Goal: Task Accomplishment & Management: Use online tool/utility

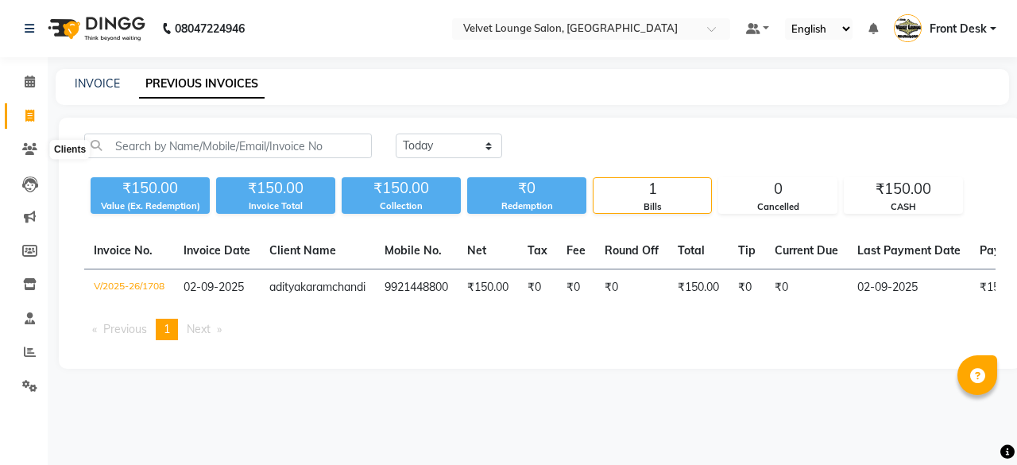
click at [21, 144] on span at bounding box center [30, 150] width 28 height 18
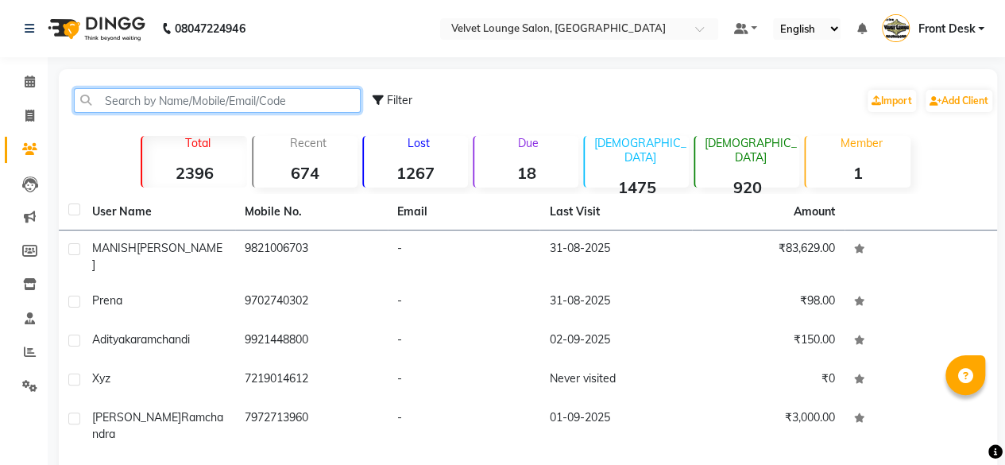
click at [165, 107] on input "text" at bounding box center [217, 100] width 287 height 25
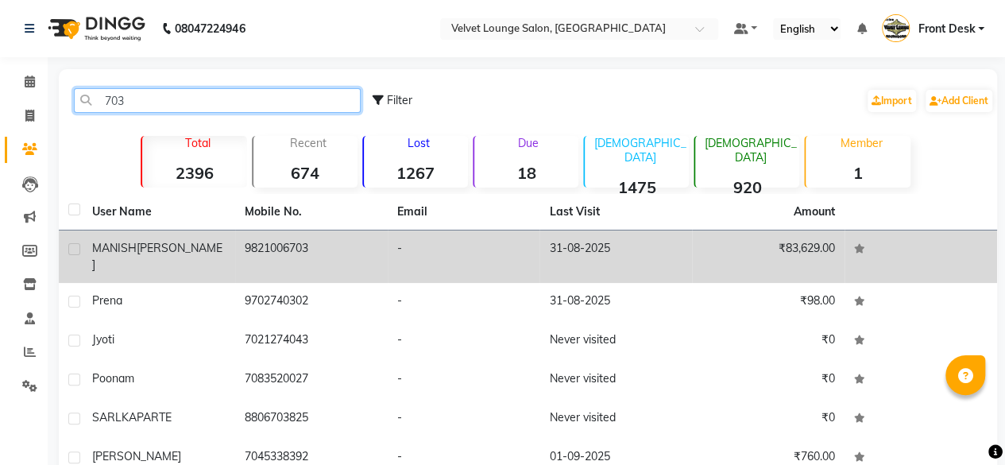
type input "703"
click at [326, 251] on td "9821006703" at bounding box center [311, 256] width 152 height 52
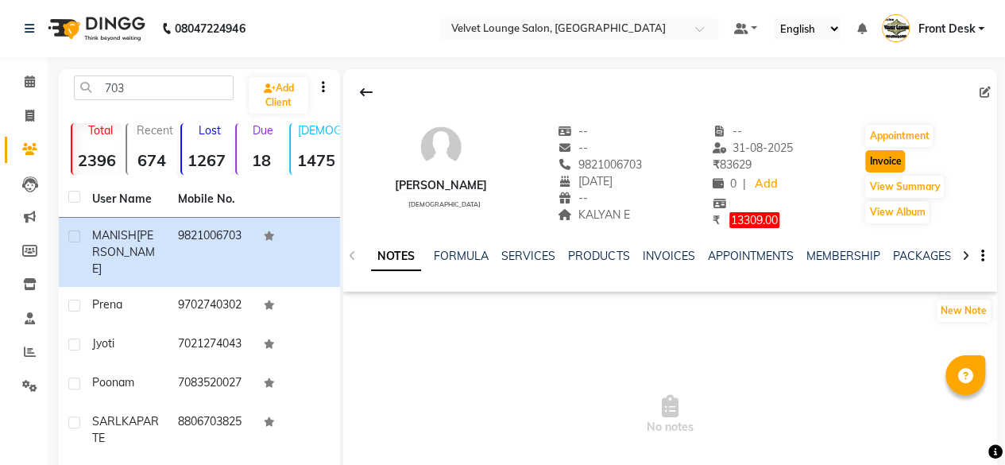
click at [869, 162] on button "Invoice" at bounding box center [885, 161] width 40 height 22
select select "5962"
select select "service"
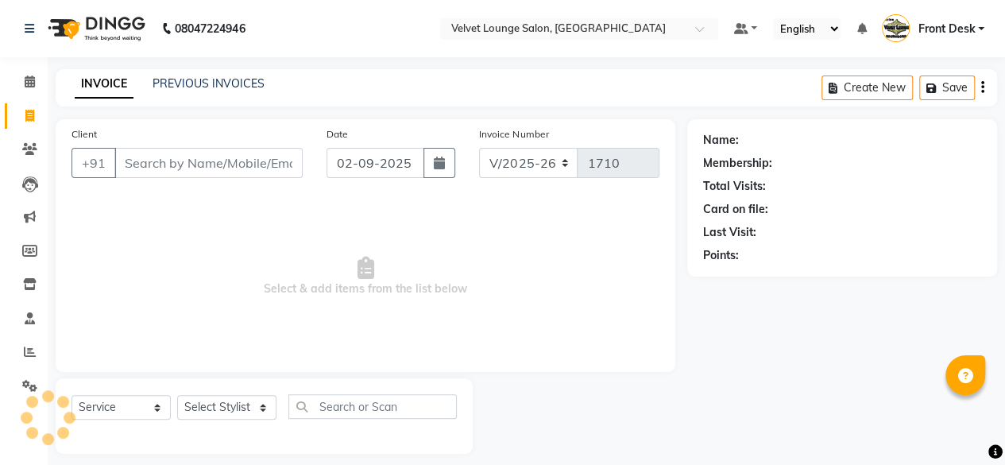
scroll to position [12, 0]
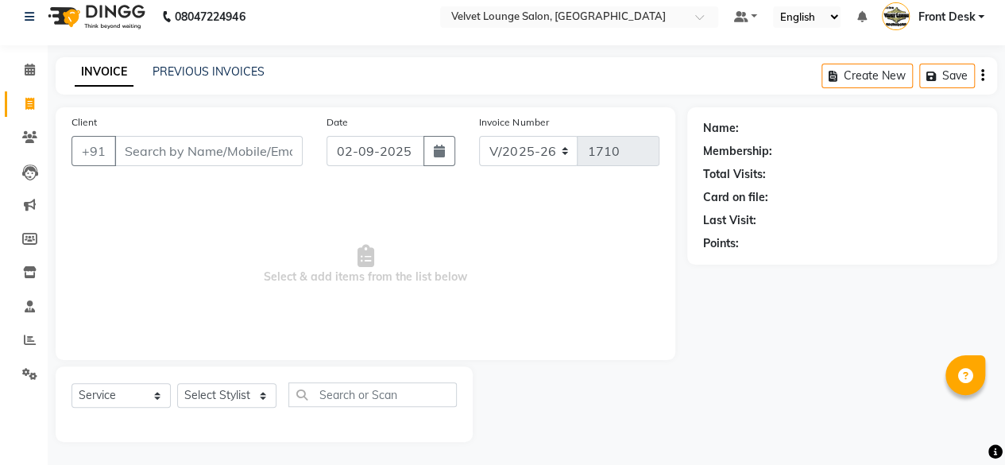
type input "9821006703"
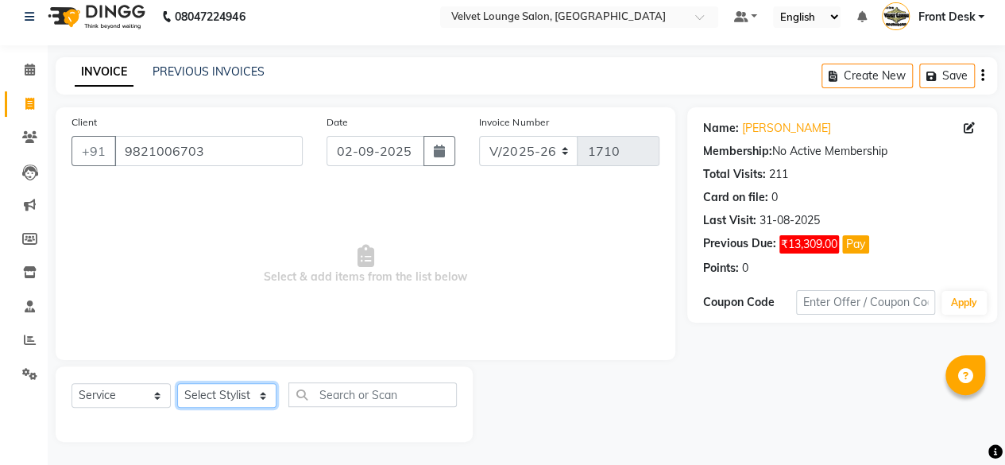
click at [205, 393] on select "Select Stylist [PERSON_NAME] [PERSON_NAME] [PERSON_NAME] Front Desk Jaya jyoti …" at bounding box center [226, 395] width 99 height 25
select select "42846"
click at [177, 383] on select "Select Stylist [PERSON_NAME] [PERSON_NAME] [PERSON_NAME] Front Desk Jaya jyoti …" at bounding box center [226, 395] width 99 height 25
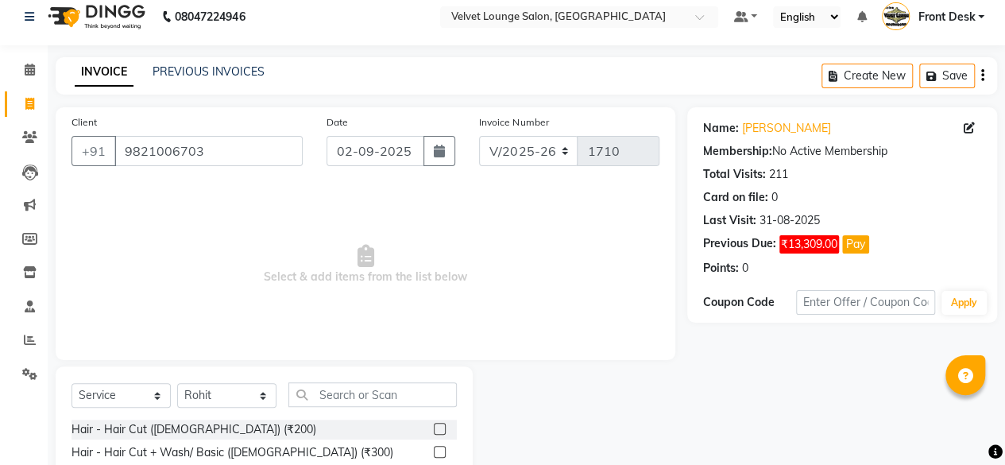
click at [434, 423] on label at bounding box center [440, 429] width 12 height 12
click at [434, 424] on input "checkbox" at bounding box center [439, 429] width 10 height 10
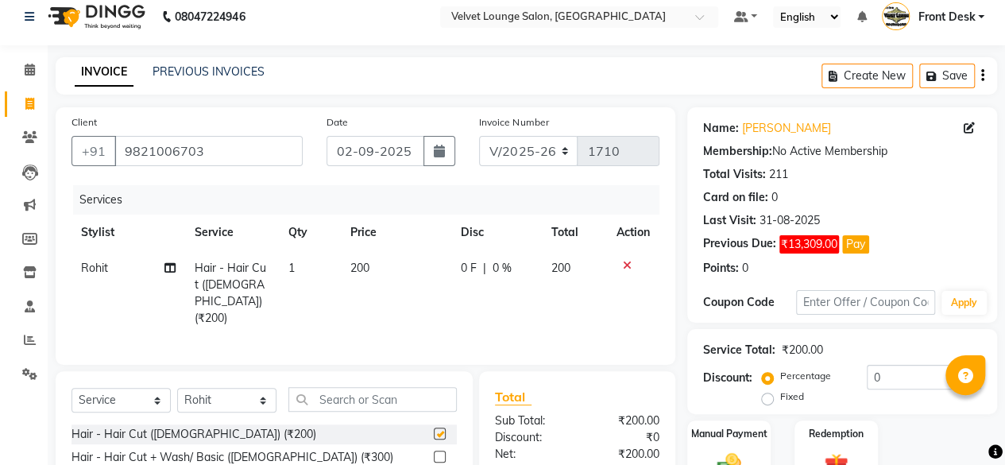
checkbox input "false"
click at [400, 388] on input "text" at bounding box center [372, 399] width 168 height 25
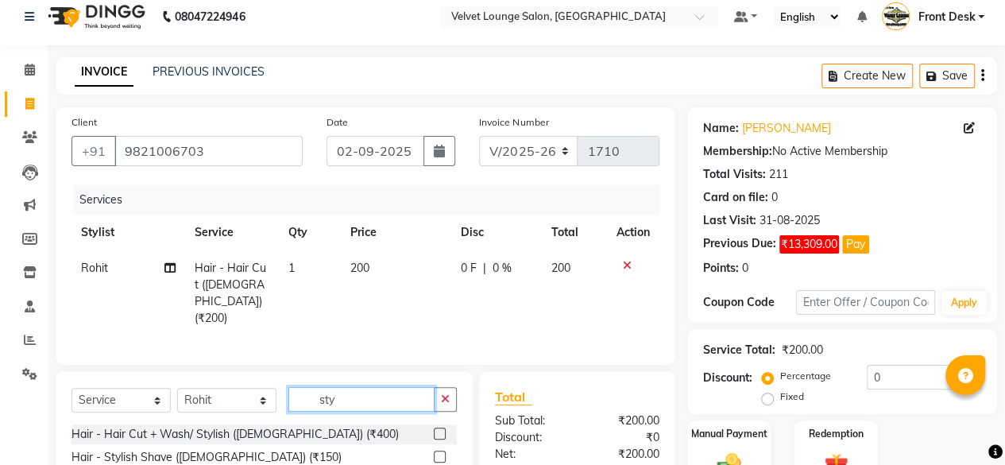
type input "sty"
click at [440, 450] on label at bounding box center [440, 456] width 12 height 12
click at [440, 452] on input "checkbox" at bounding box center [439, 457] width 10 height 10
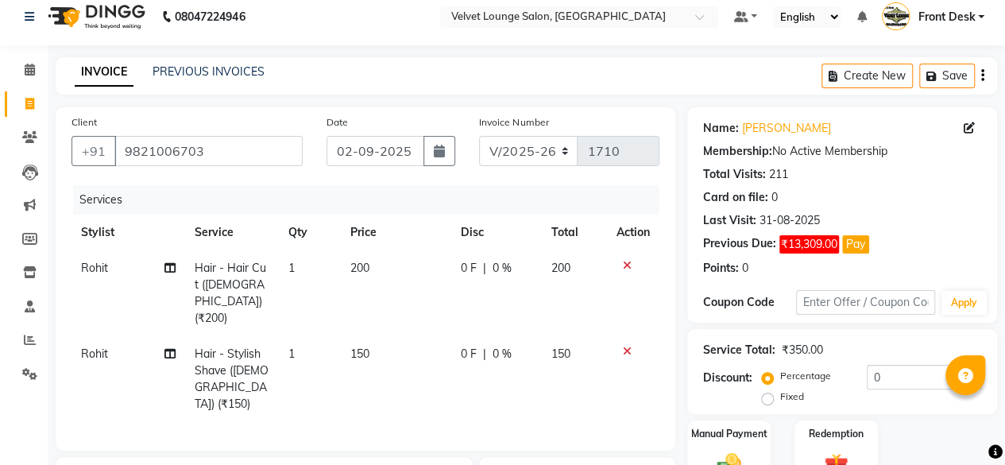
checkbox input "false"
click at [458, 344] on td "0 F | 0 %" at bounding box center [496, 379] width 91 height 86
select select "42846"
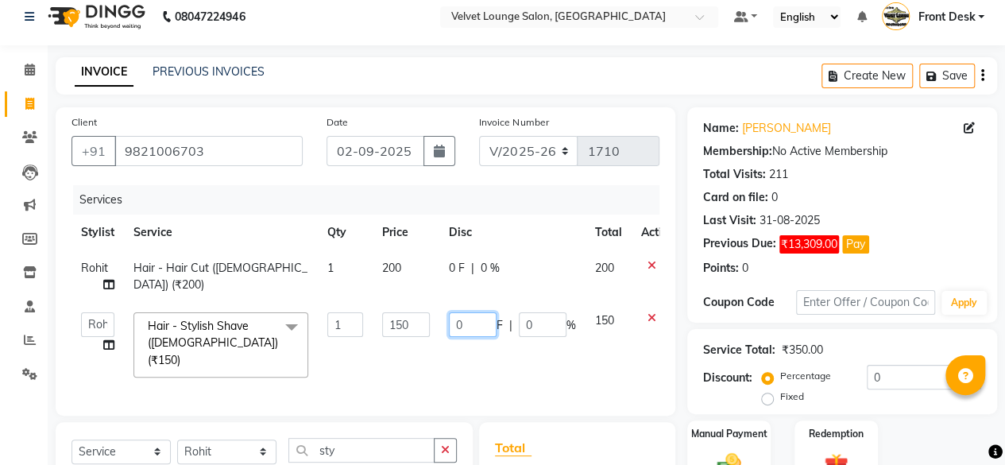
click at [452, 326] on input "0" at bounding box center [473, 324] width 48 height 25
type input "50"
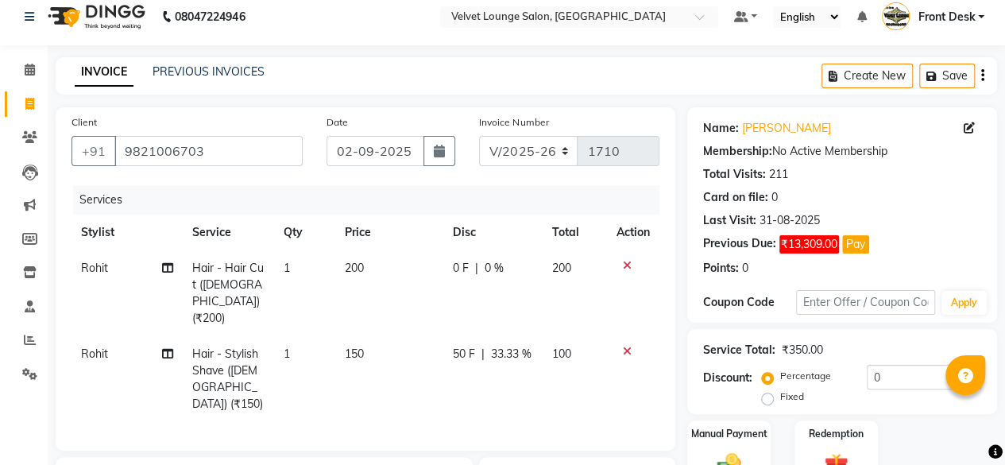
click at [450, 280] on td "0 F | 0 %" at bounding box center [492, 293] width 99 height 86
select select "42846"
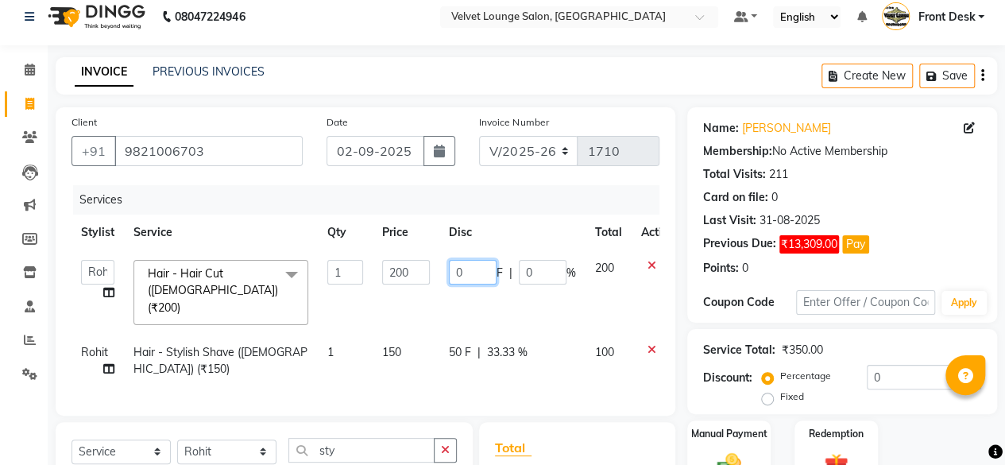
click at [450, 268] on input "0" at bounding box center [473, 272] width 48 height 25
type input "50"
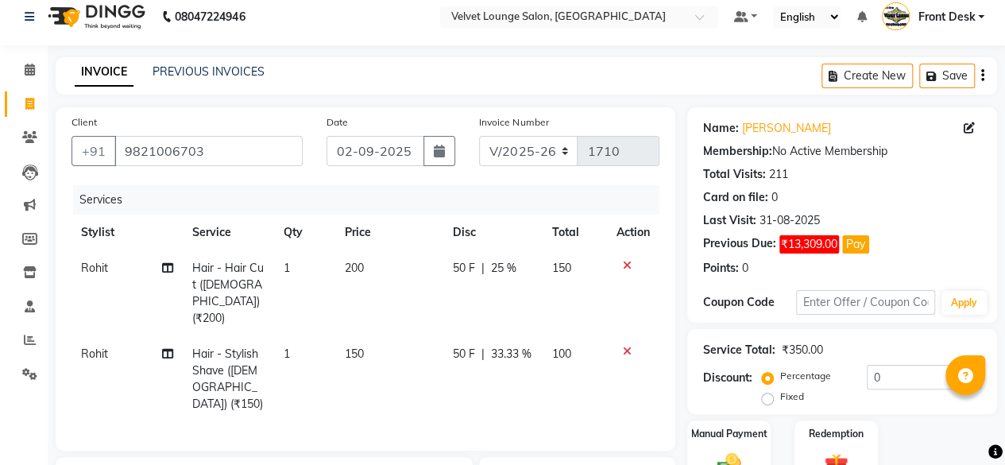
click at [661, 409] on div "Client +91 9821006703 Date 02-09-2025 Invoice Number V/2025 V/2025-26 1710 Serv…" at bounding box center [366, 278] width 620 height 343
click at [735, 441] on div "Manual Payment" at bounding box center [728, 455] width 87 height 72
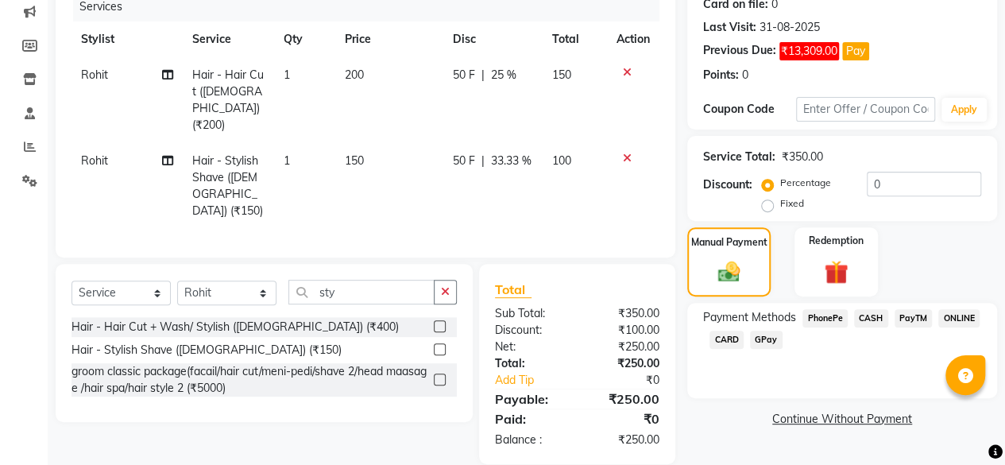
click at [873, 312] on span "CASH" at bounding box center [871, 318] width 34 height 18
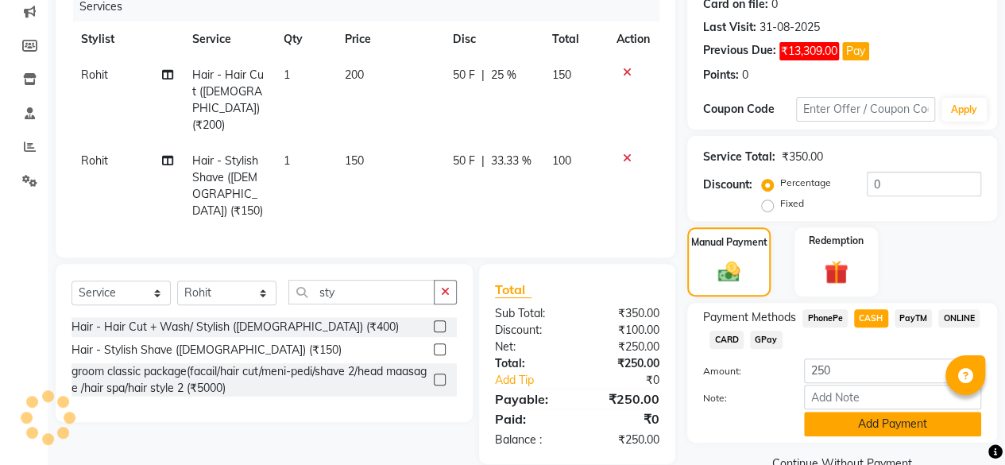
click at [882, 428] on button "Add Payment" at bounding box center [892, 423] width 177 height 25
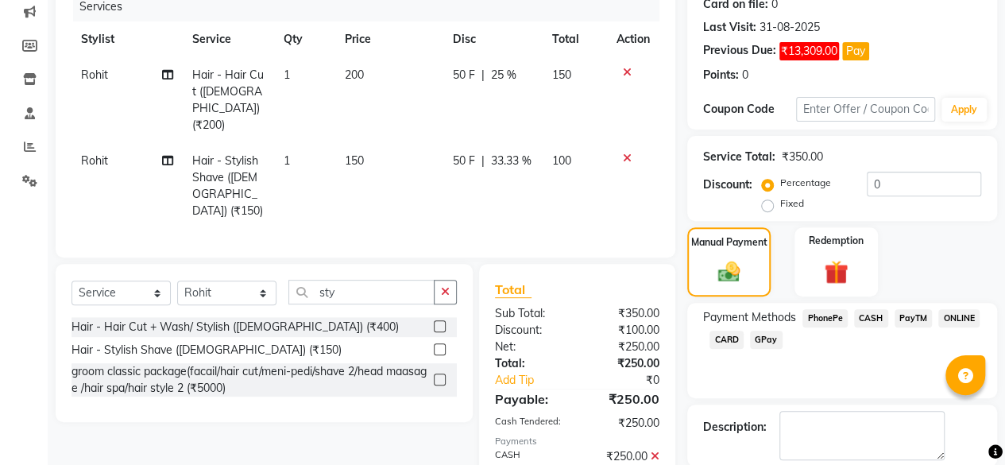
click at [1002, 427] on div "Name: Manish Singh Membership: No Active Membership Total Visits: 211 Card on f…" at bounding box center [848, 217] width 322 height 606
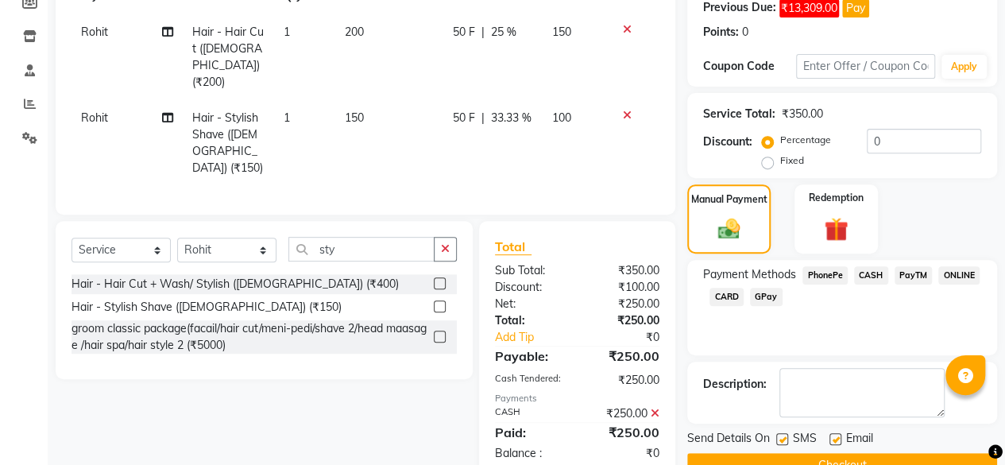
scroll to position [283, 0]
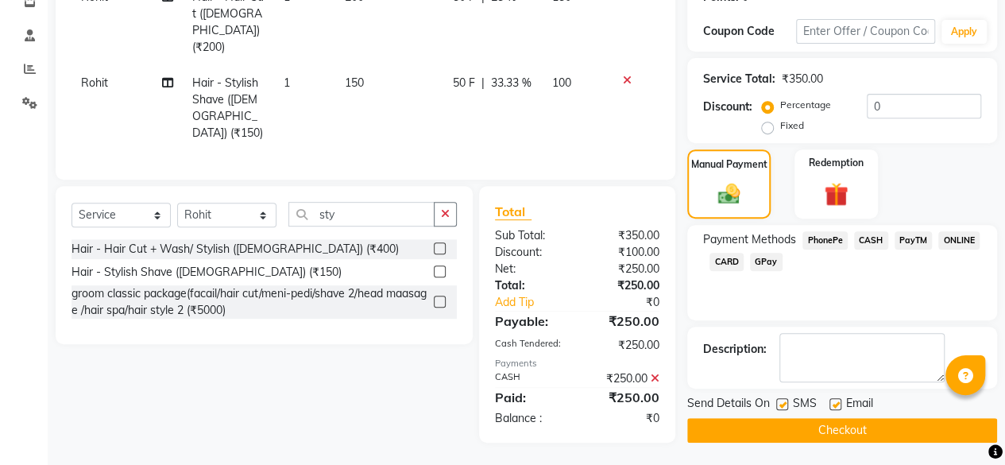
click at [889, 419] on button "Checkout" at bounding box center [842, 430] width 310 height 25
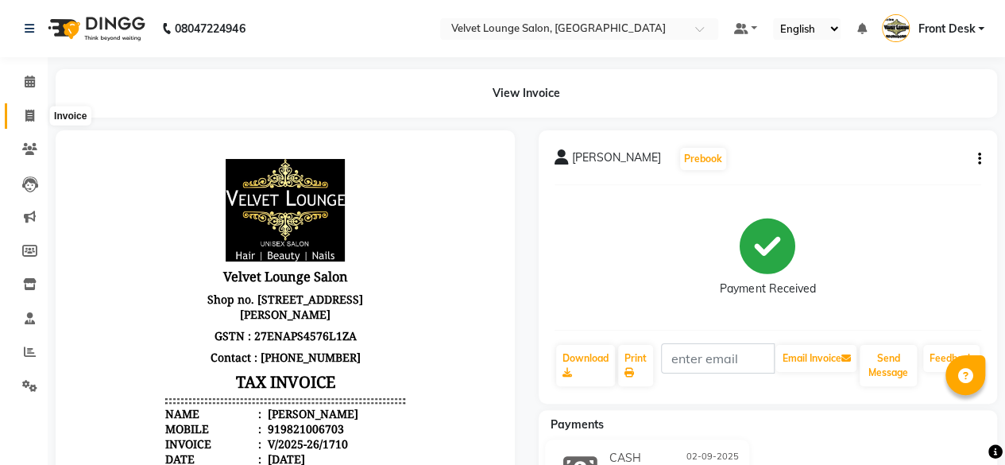
click at [19, 123] on span at bounding box center [30, 116] width 28 height 18
select select "service"
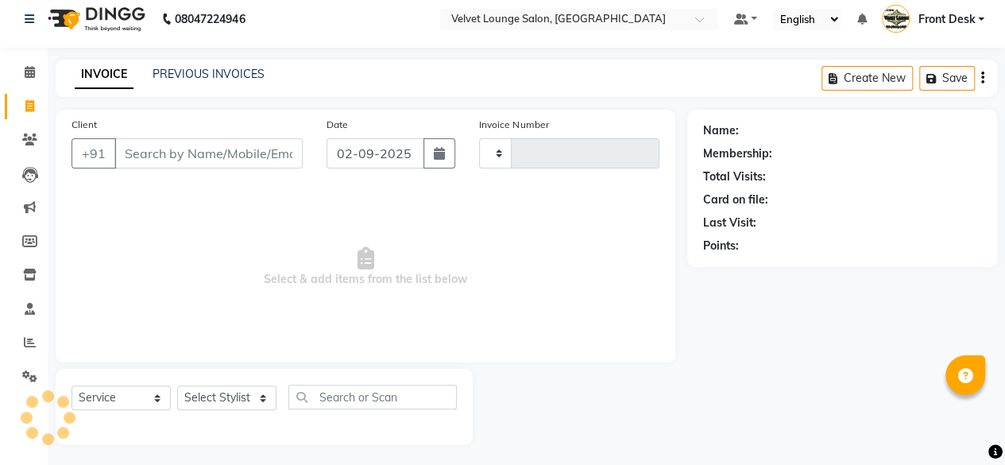
type input "1711"
select select "5962"
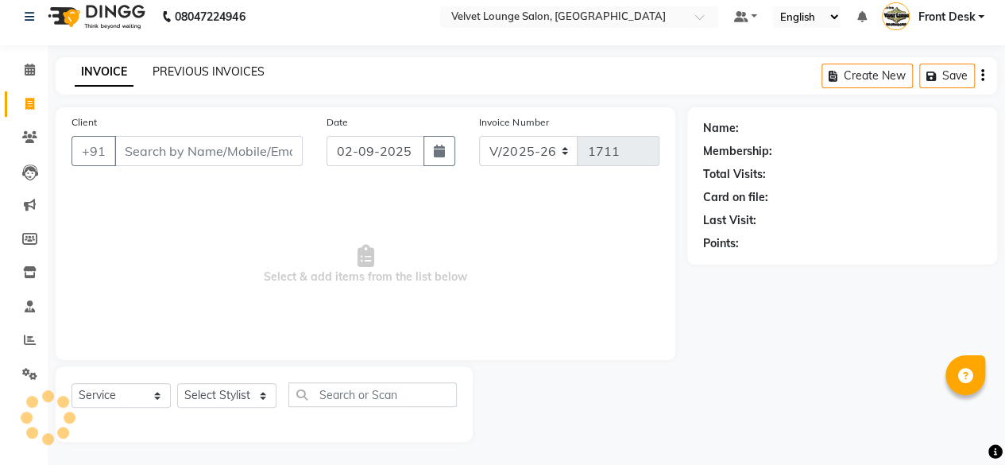
click at [258, 73] on link "PREVIOUS INVOICES" at bounding box center [208, 71] width 112 height 14
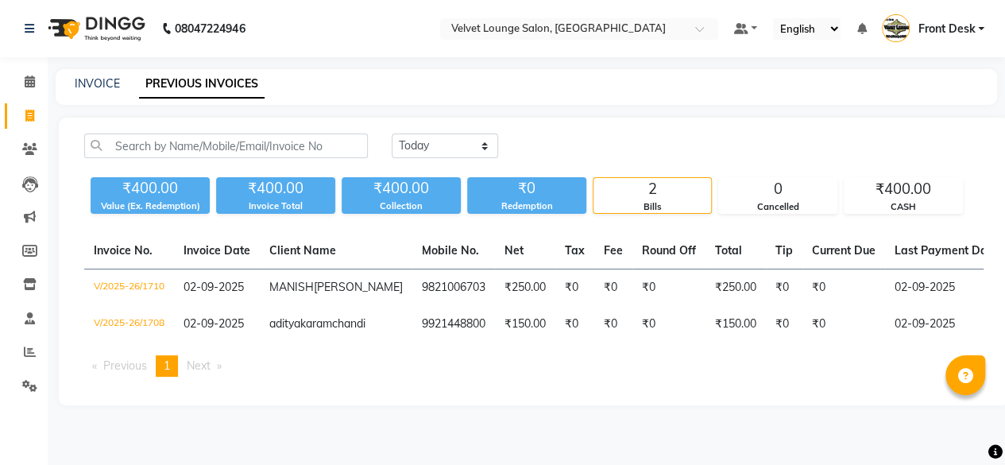
click at [446, 160] on div "Today Yesterday Custom Range" at bounding box center [688, 151] width 616 height 37
drag, startPoint x: 445, startPoint y: 154, endPoint x: 446, endPoint y: 179, distance: 25.4
click at [446, 179] on div "Today Yesterday Custom Range ₹400.00 Value (Ex. Redemption) ₹400.00 Invoice Tot…" at bounding box center [534, 173] width 918 height 80
select select "yesterday"
click at [392, 133] on select "Today Yesterday Custom Range" at bounding box center [445, 145] width 106 height 25
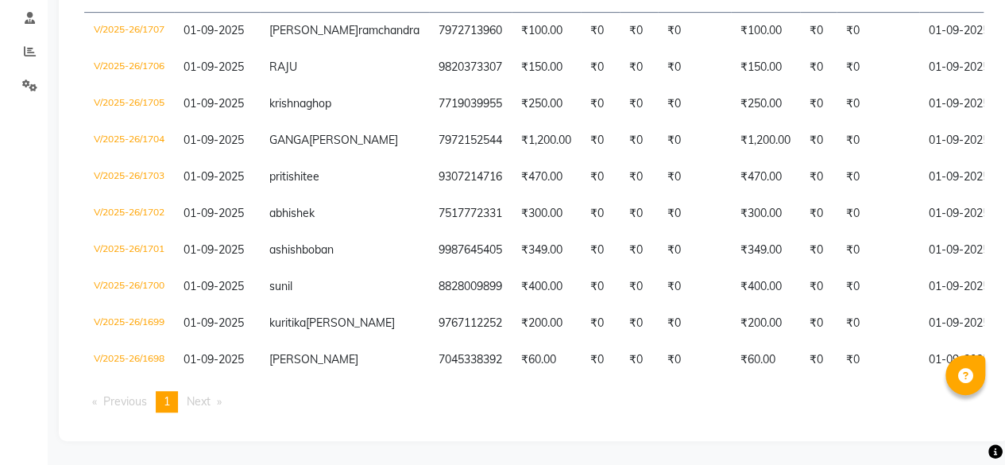
scroll to position [381, 0]
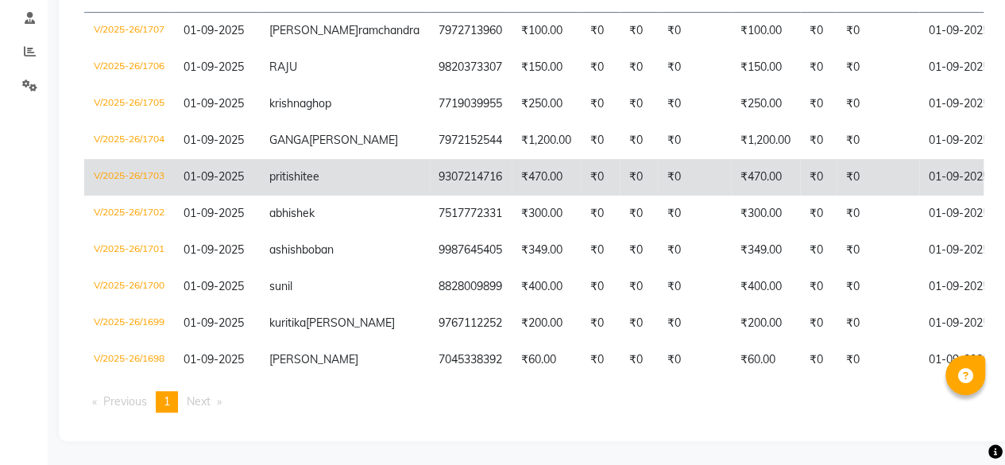
click at [836, 159] on td "₹0" at bounding box center [877, 177] width 83 height 37
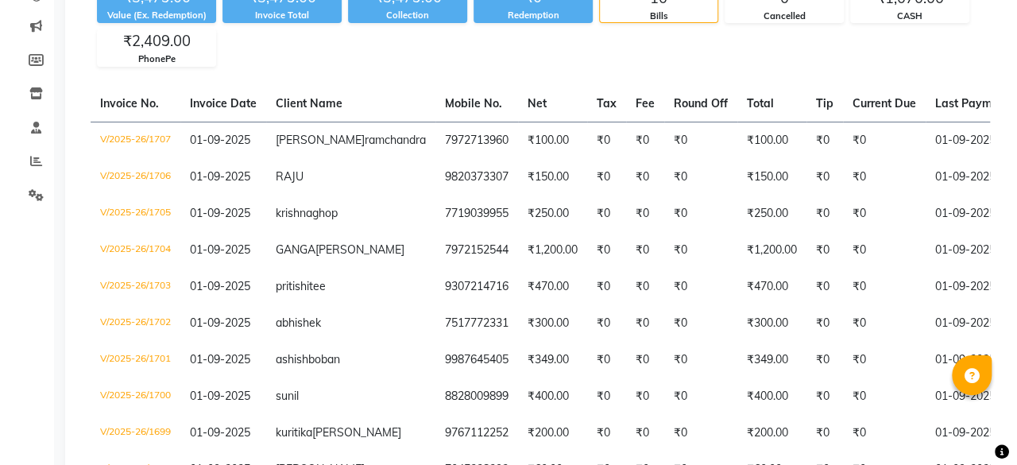
scroll to position [0, 0]
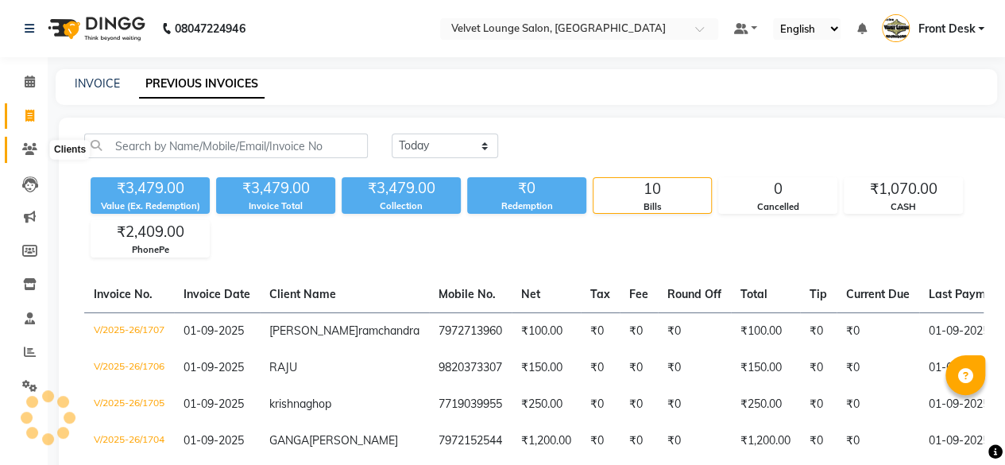
click at [25, 152] on icon at bounding box center [29, 149] width 15 height 12
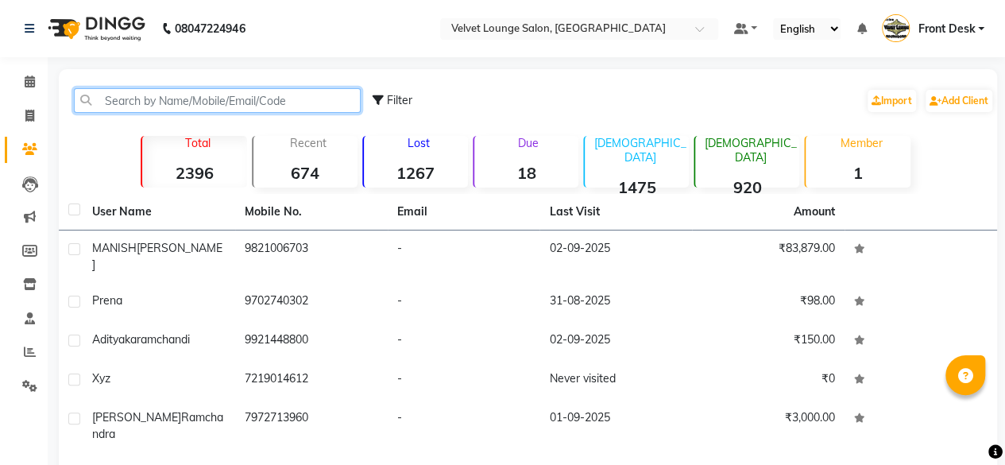
click at [231, 110] on input "text" at bounding box center [217, 100] width 287 height 25
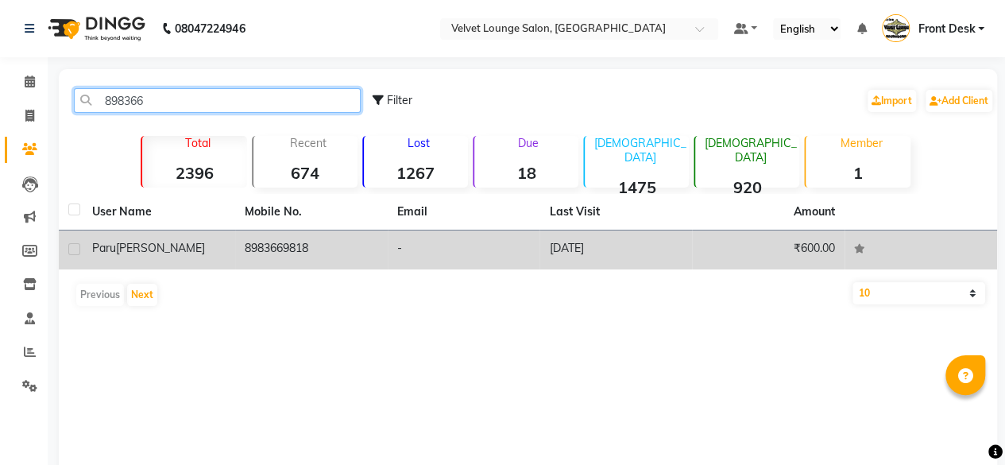
type input "898366"
click at [521, 256] on td "-" at bounding box center [464, 249] width 152 height 39
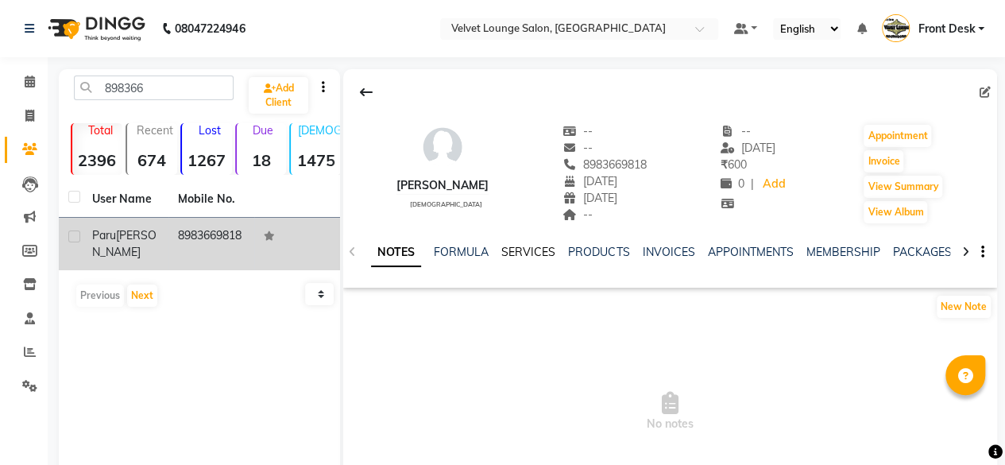
click at [525, 255] on link "SERVICES" at bounding box center [528, 252] width 54 height 14
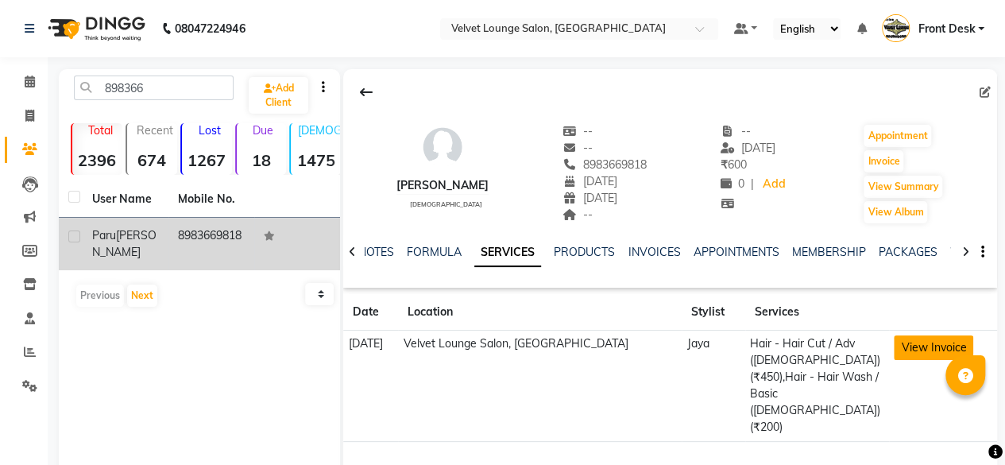
click at [936, 356] on button "View Invoice" at bounding box center [933, 347] width 79 height 25
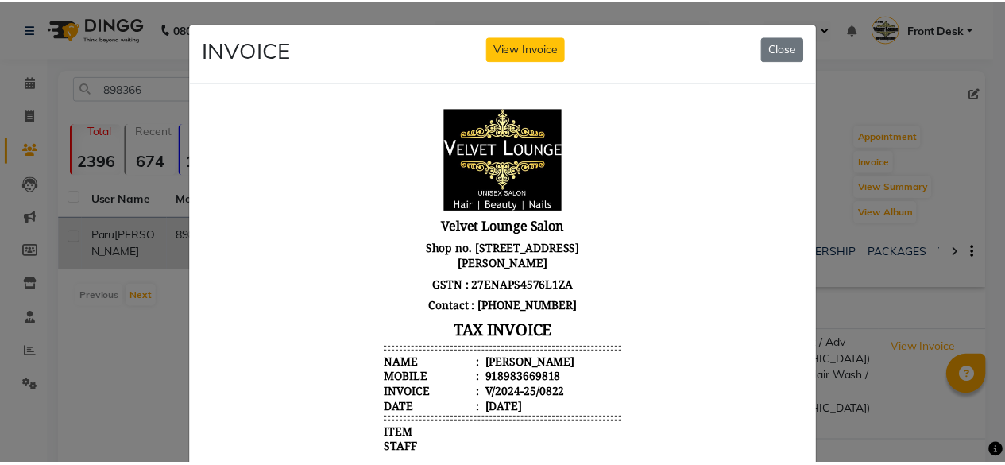
scroll to position [340, 0]
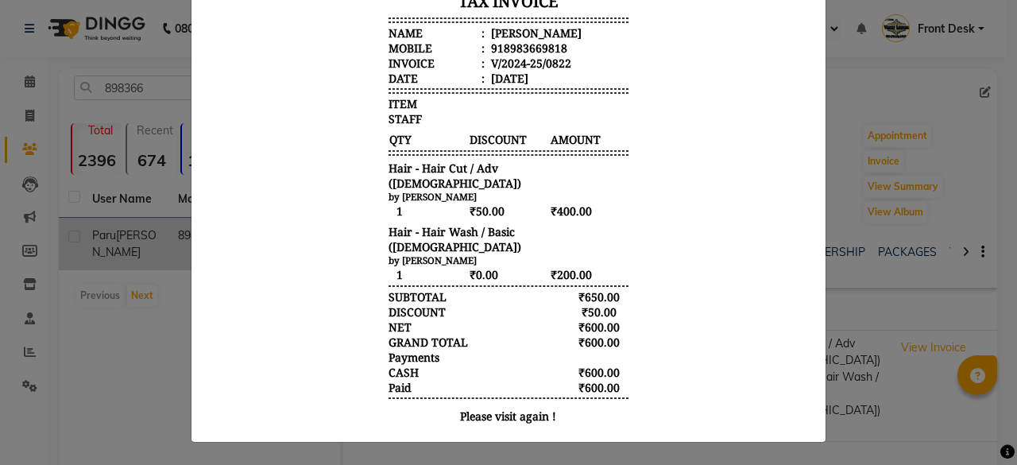
click at [896, 90] on ngb-modal-window "INVOICE View Invoice Close" at bounding box center [508, 232] width 1017 height 465
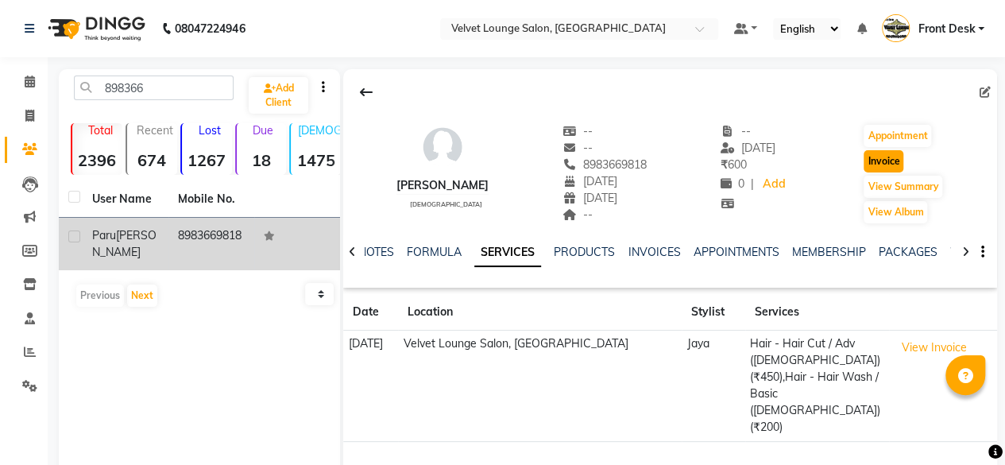
click at [886, 160] on button "Invoice" at bounding box center [883, 161] width 40 height 22
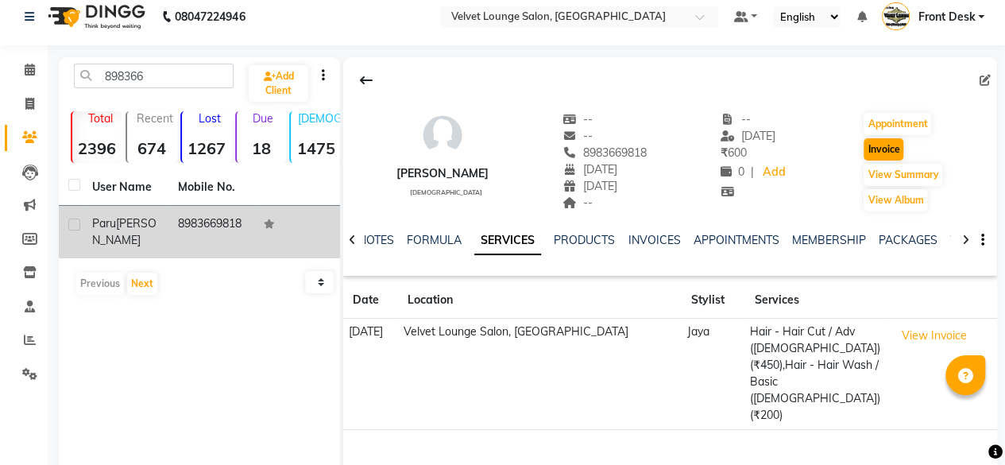
select select "5962"
select select "service"
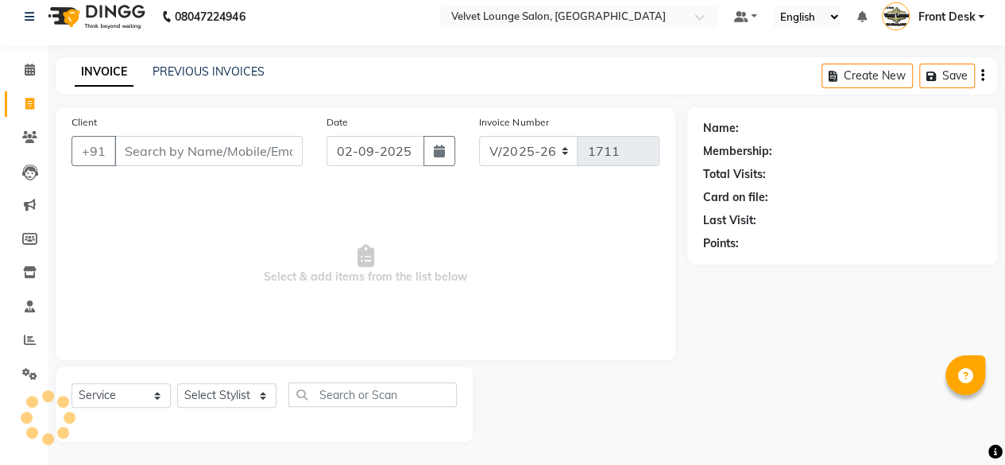
type input "8983669818"
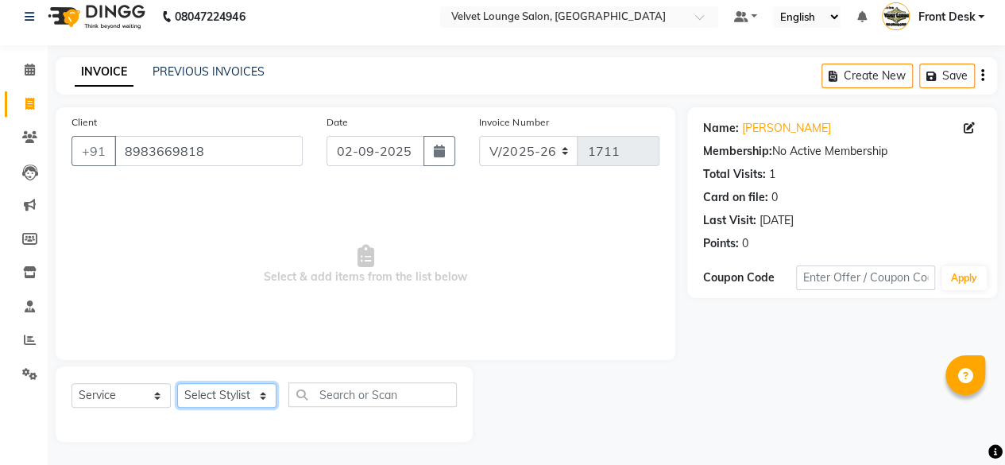
click at [197, 396] on select "Select Stylist Aadil zaher aman shah Arif ashish Front Desk Jaya jyoti madhu Ma…" at bounding box center [226, 395] width 99 height 25
select select "50611"
click at [177, 383] on select "Select Stylist Aadil zaher aman shah Arif ashish Front Desk Jaya jyoti madhu Ma…" at bounding box center [226, 395] width 99 height 25
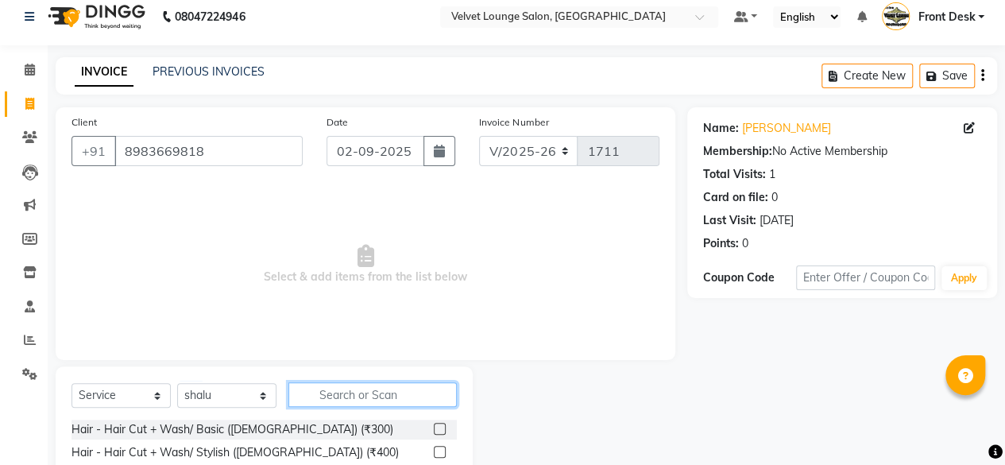
click at [432, 393] on input "text" at bounding box center [372, 394] width 168 height 25
type input "lorea"
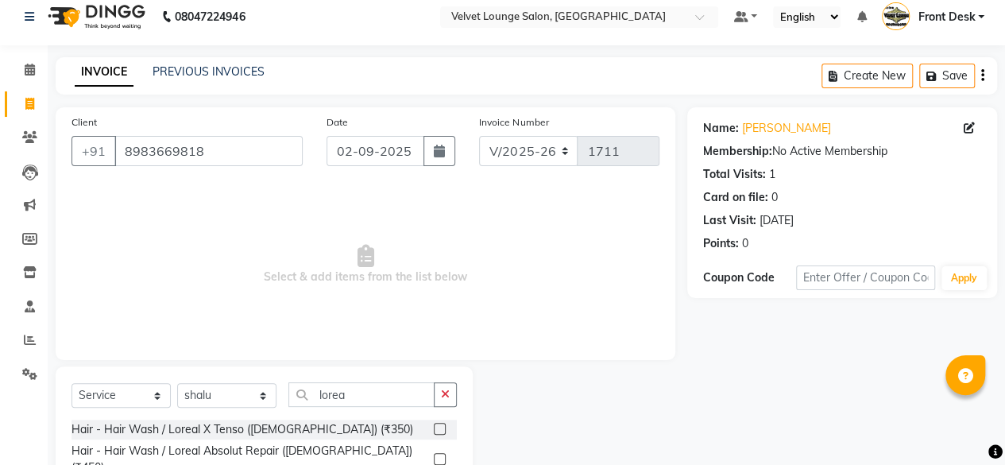
click at [443, 428] on label at bounding box center [440, 429] width 12 height 12
click at [443, 428] on input "checkbox" at bounding box center [439, 429] width 10 height 10
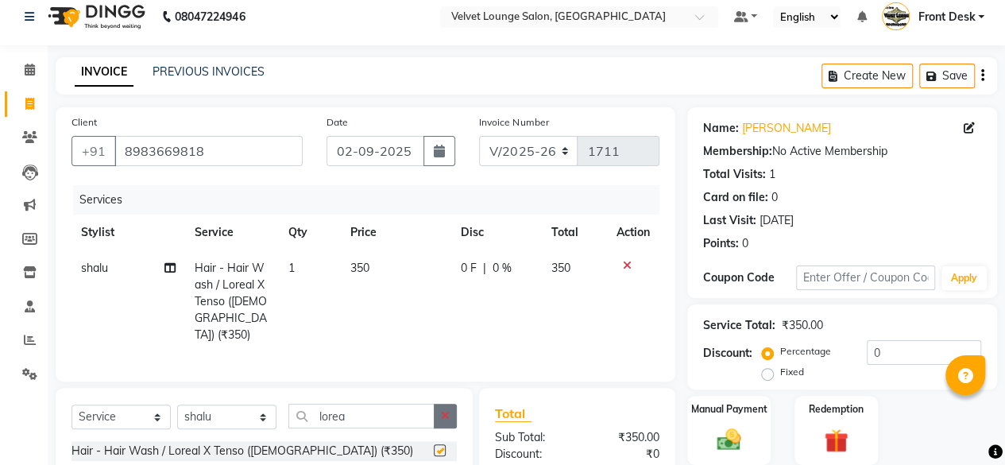
checkbox input "false"
click at [392, 414] on input "lorea" at bounding box center [361, 415] width 146 height 25
type input "f"
click at [434, 444] on label at bounding box center [440, 450] width 12 height 12
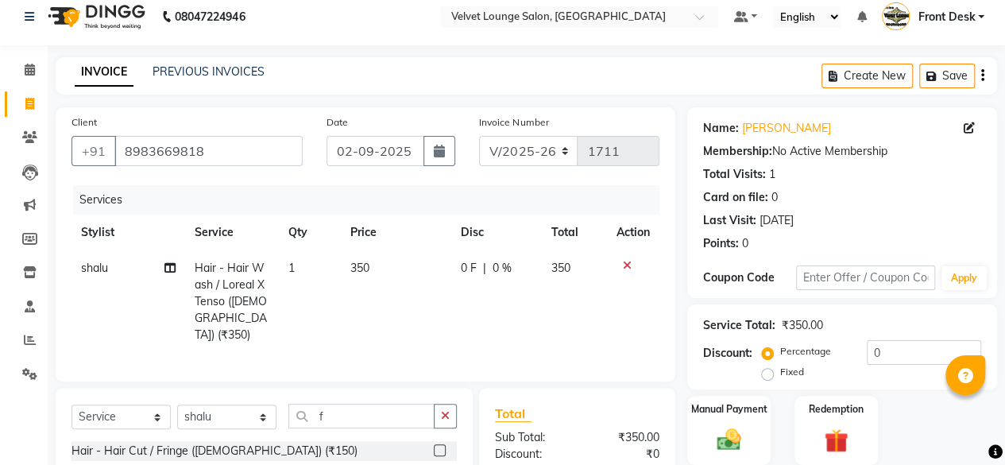
click at [434, 446] on input "checkbox" at bounding box center [439, 451] width 10 height 10
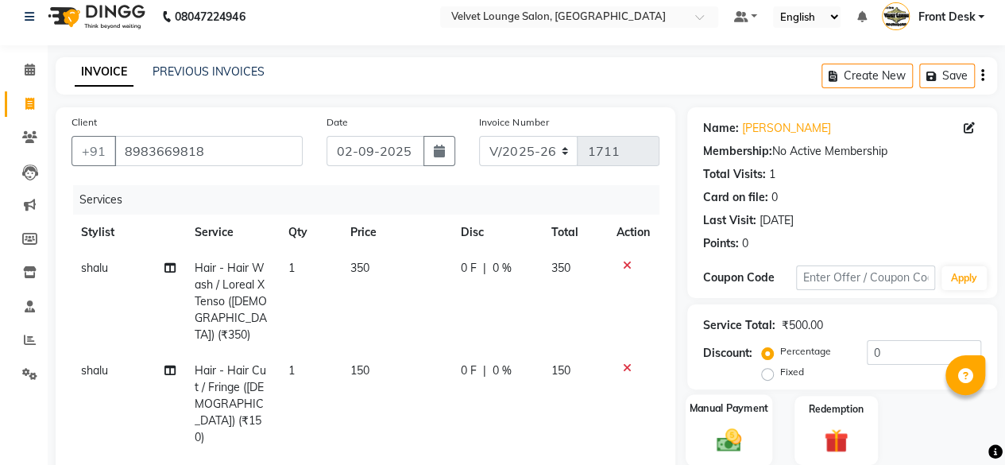
checkbox input "false"
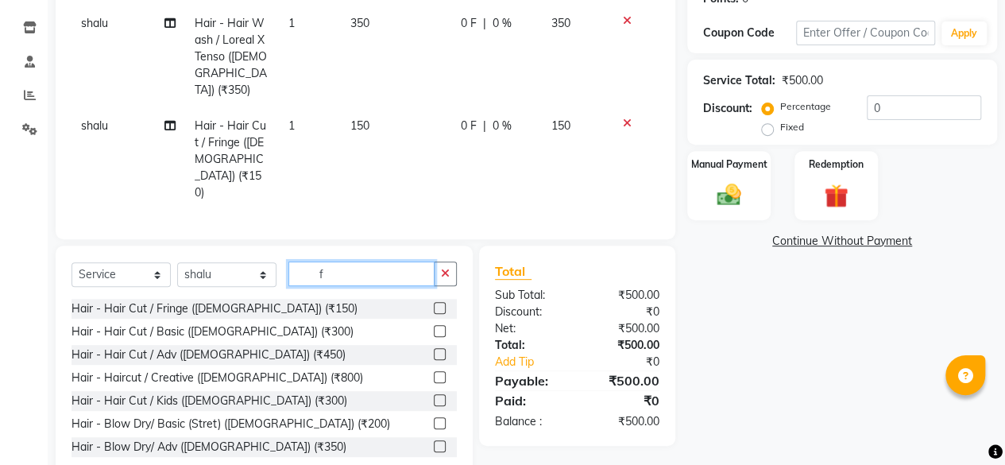
click at [368, 261] on input "f" at bounding box center [361, 273] width 146 height 25
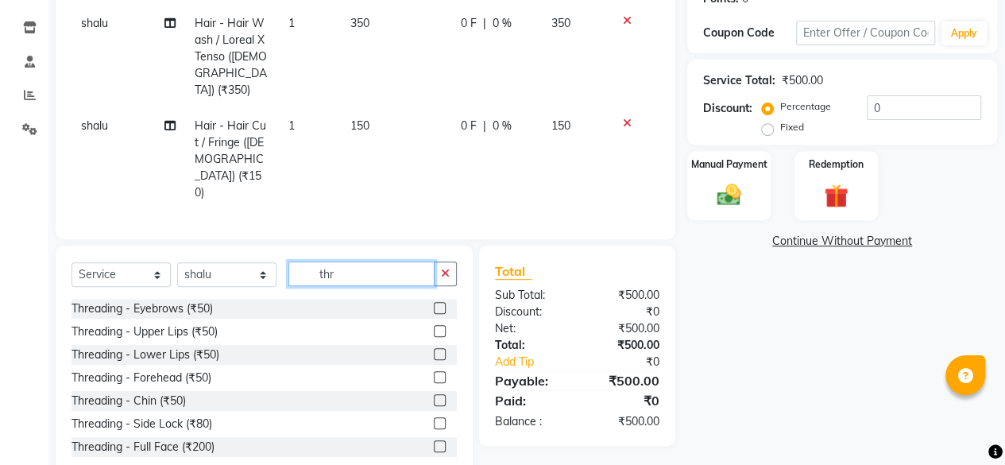
type input "thr"
click at [434, 302] on label at bounding box center [440, 308] width 12 height 12
click at [434, 303] on input "checkbox" at bounding box center [439, 308] width 10 height 10
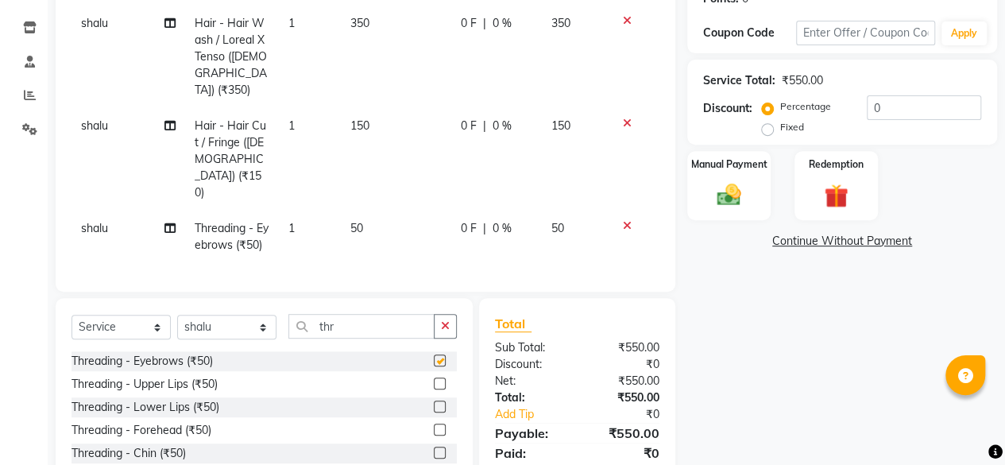
checkbox input "false"
click at [461, 220] on span "0 F" at bounding box center [469, 228] width 16 height 17
select select "50611"
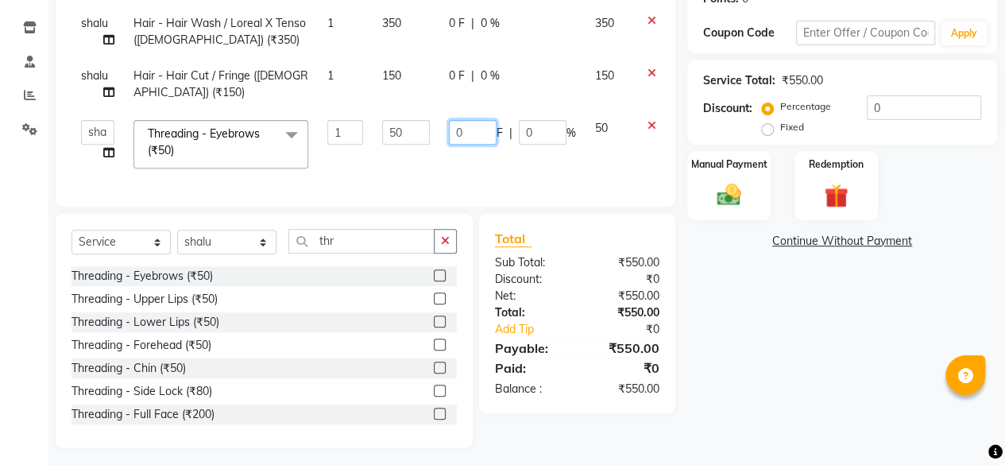
click at [454, 142] on input "0" at bounding box center [473, 132] width 48 height 25
type input "20"
click at [875, 346] on div "Name: Paru Ghorpade Membership: No Active Membership Total Visits: 1 Card on fi…" at bounding box center [848, 155] width 322 height 585
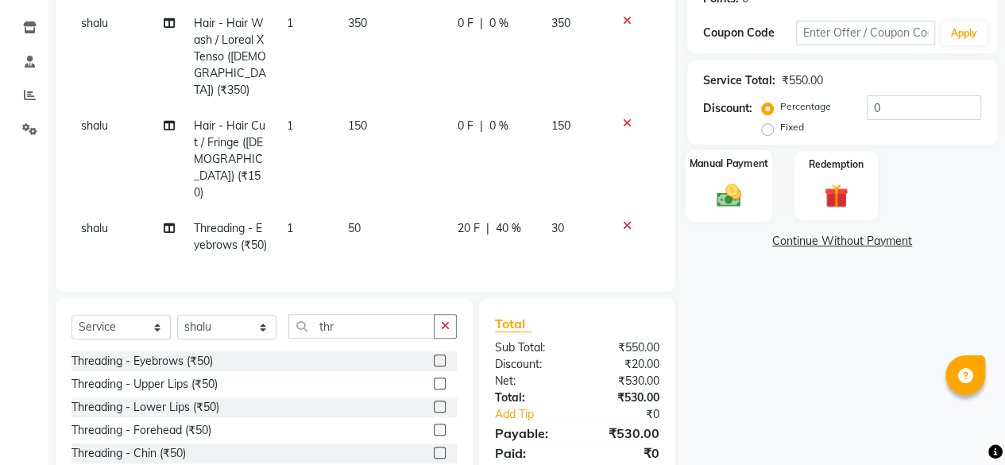
click at [729, 199] on img at bounding box center [728, 194] width 41 height 29
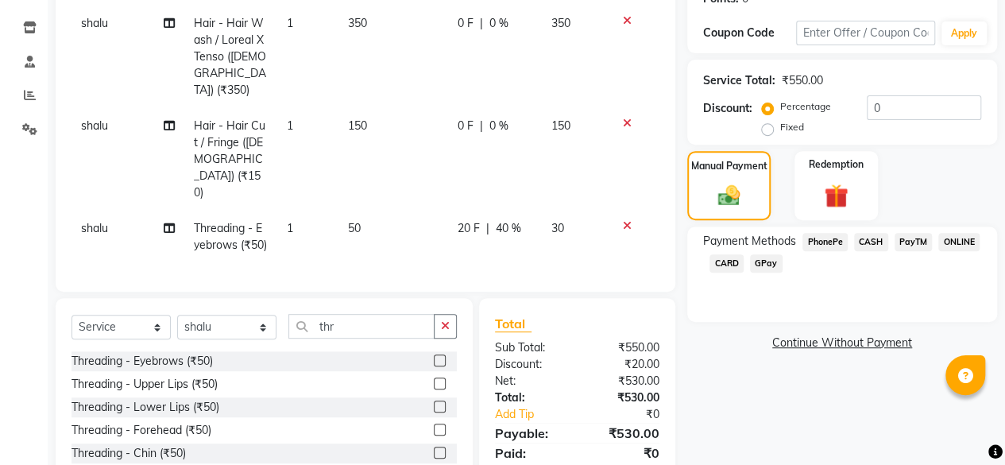
click at [870, 237] on span "CASH" at bounding box center [871, 242] width 34 height 18
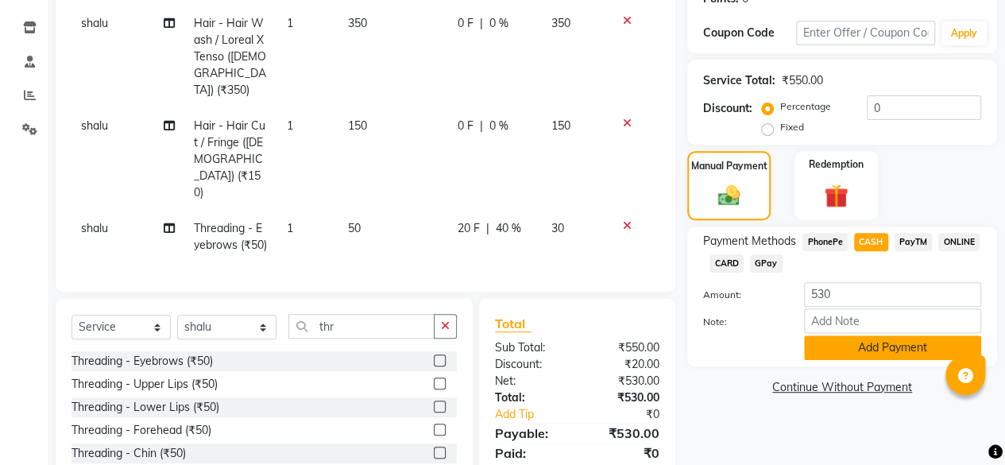
click at [873, 338] on button "Add Payment" at bounding box center [892, 347] width 177 height 25
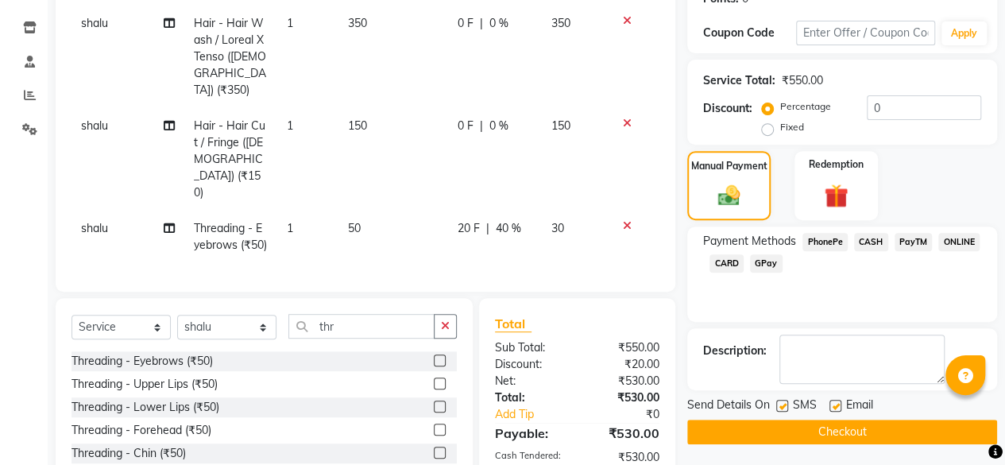
click at [888, 426] on button "Checkout" at bounding box center [842, 431] width 310 height 25
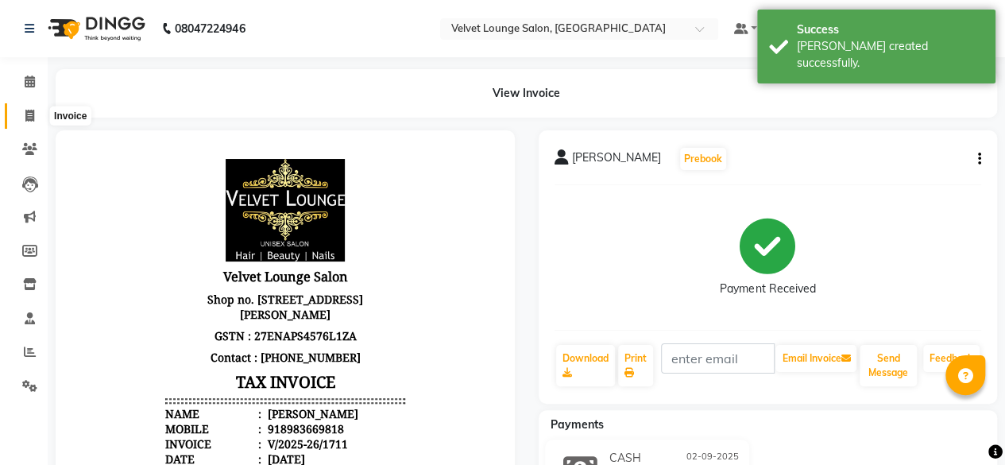
click at [16, 115] on span at bounding box center [30, 116] width 28 height 18
select select "5962"
select select "service"
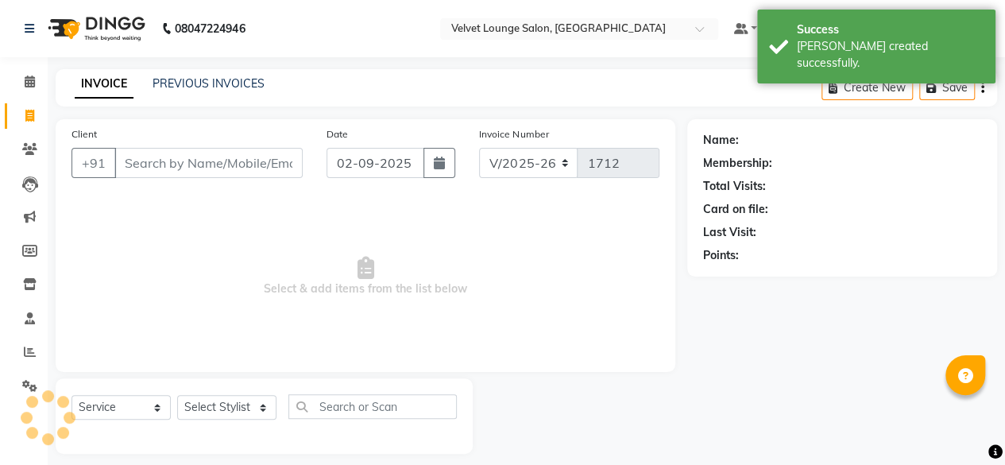
scroll to position [12, 0]
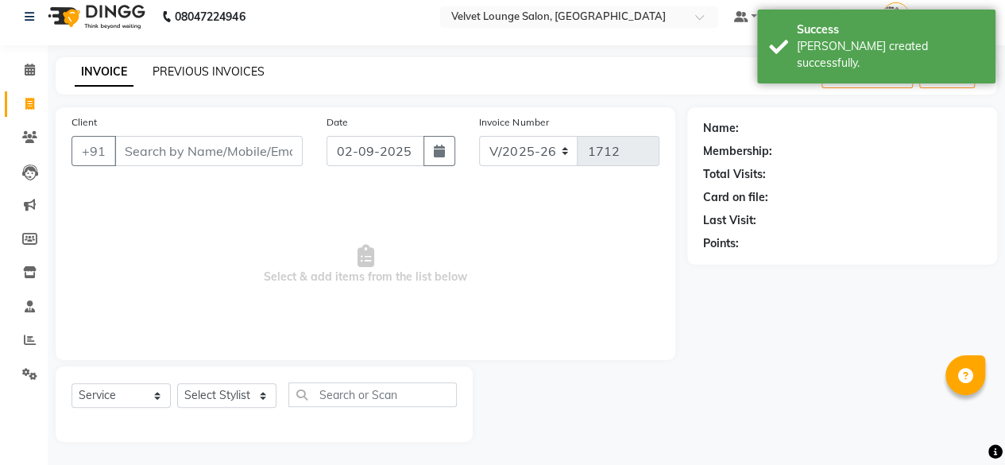
click at [232, 71] on link "PREVIOUS INVOICES" at bounding box center [208, 71] width 112 height 14
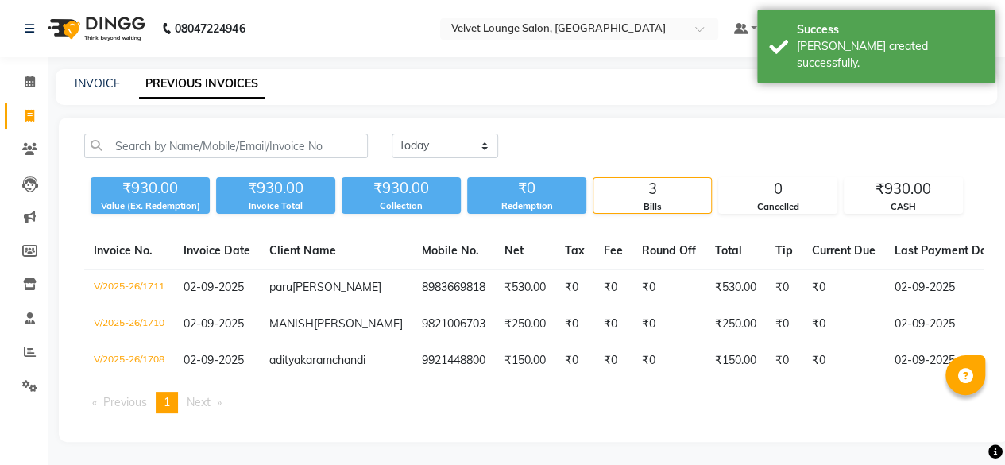
click at [616, 178] on div "3" at bounding box center [652, 189] width 118 height 22
